Goal: Information Seeking & Learning: Learn about a topic

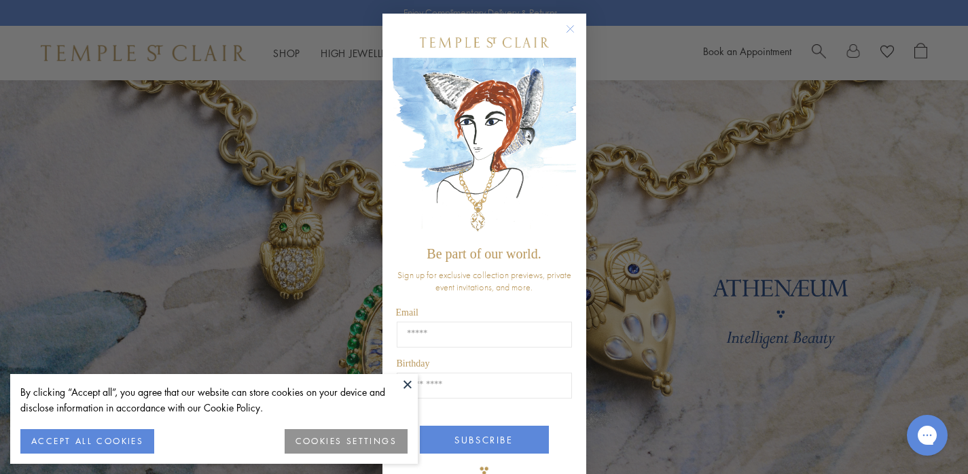
click at [119, 444] on button "ACCEPT ALL COOKIES" at bounding box center [87, 441] width 134 height 24
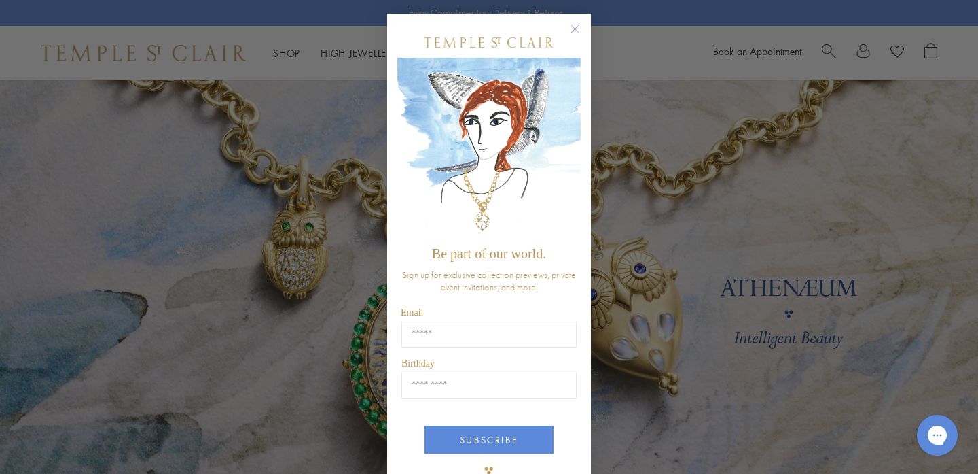
click at [574, 33] on circle "Close dialog" at bounding box center [575, 29] width 16 height 16
click at [571, 30] on circle "Close dialog" at bounding box center [575, 29] width 16 height 16
click at [569, 30] on circle "Close dialog" at bounding box center [575, 29] width 16 height 16
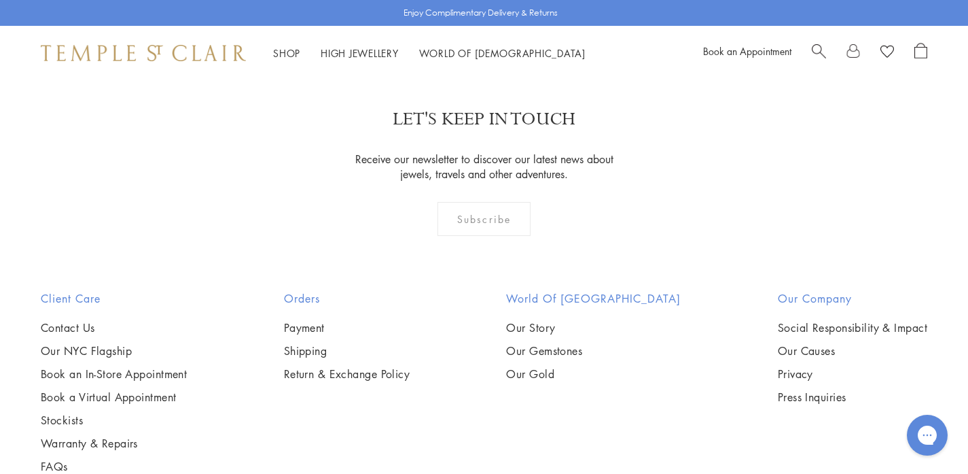
scroll to position [3789, 0]
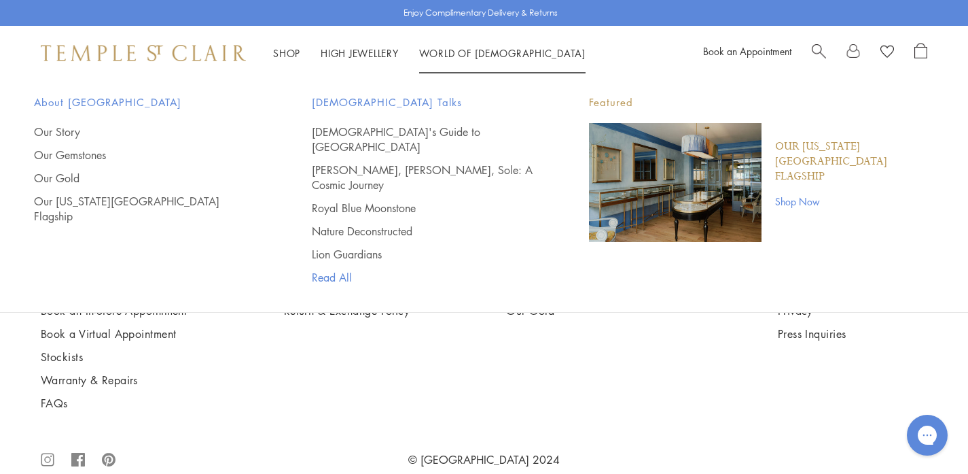
click at [334, 270] on link "Read All" at bounding box center [424, 277] width 224 height 15
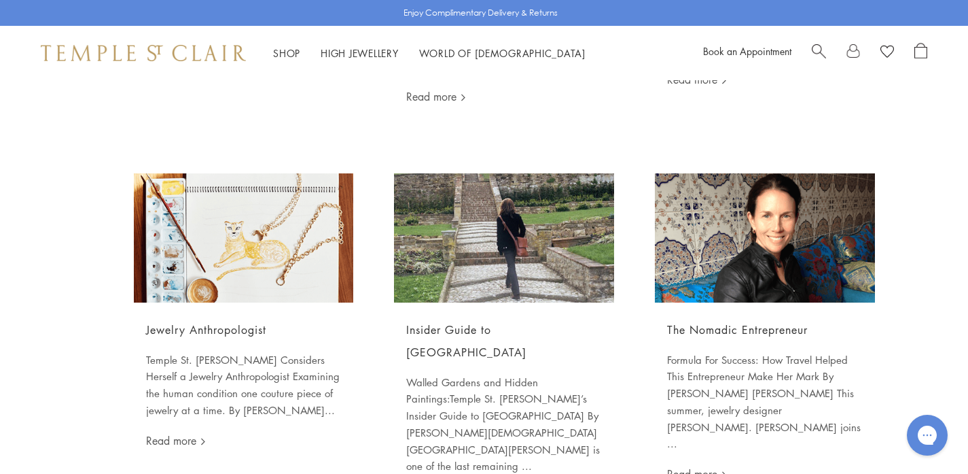
scroll to position [1699, 0]
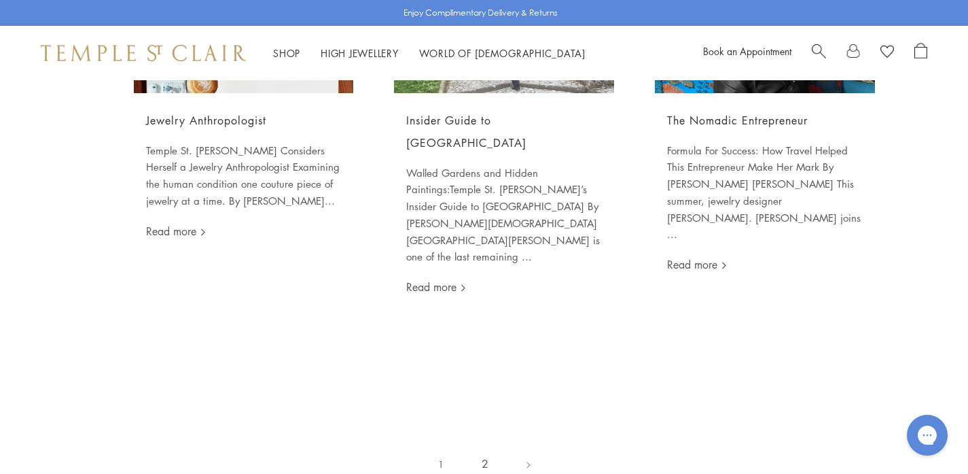
click at [486, 445] on link "2" at bounding box center [485, 463] width 45 height 37
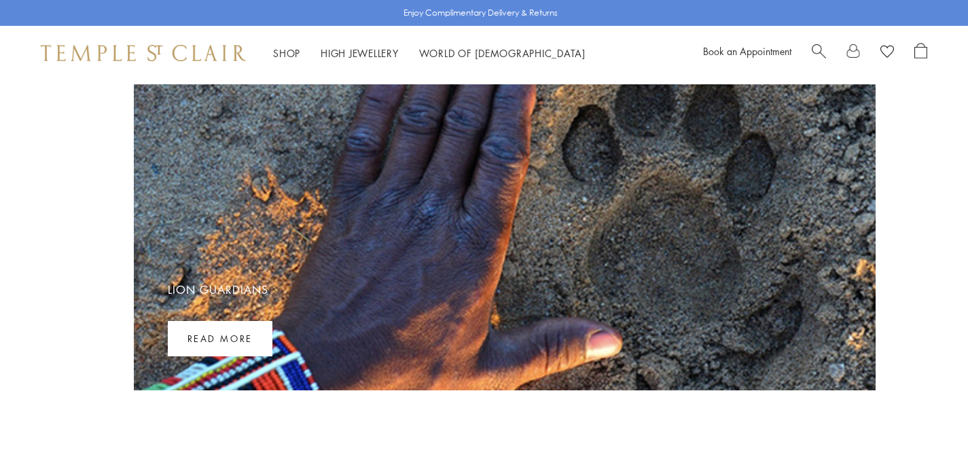
scroll to position [88, 0]
